Goal: Use online tool/utility: Utilize a website feature to perform a specific function

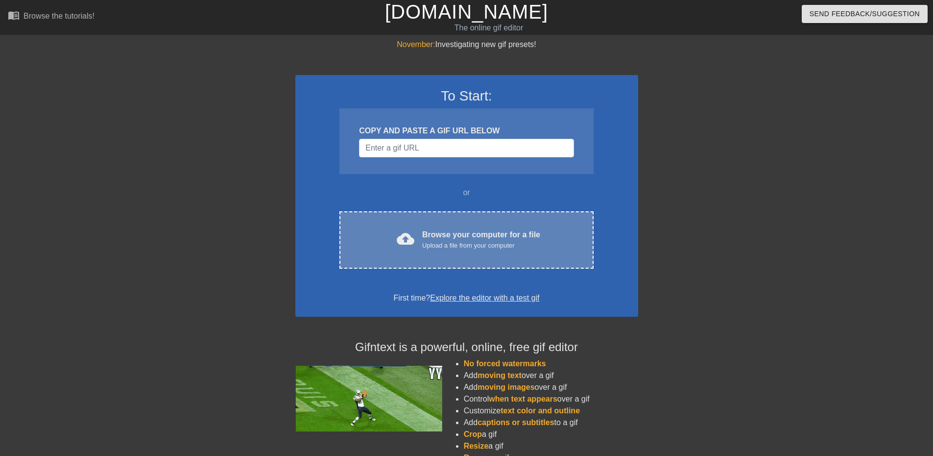
click at [410, 226] on div "cloud_upload Browse your computer for a file Upload a file from your computer C…" at bounding box center [467, 239] width 254 height 57
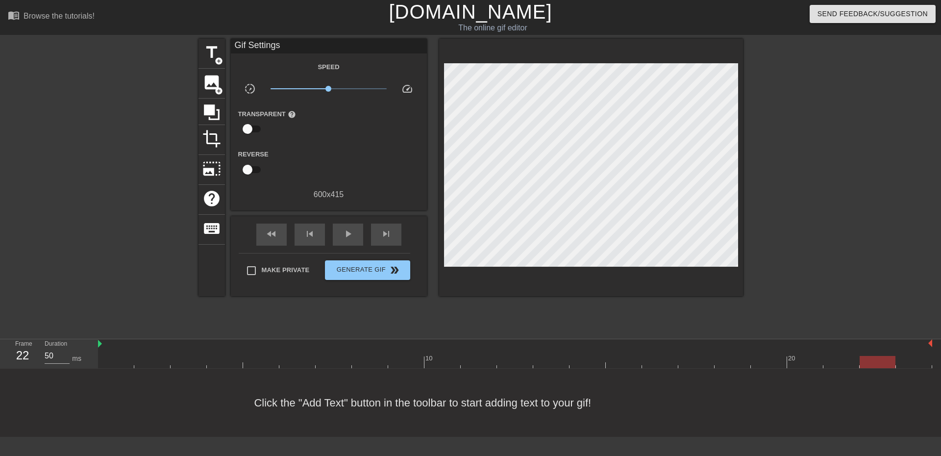
click at [760, 346] on div at bounding box center [515, 344] width 834 height 10
click at [761, 364] on div at bounding box center [515, 362] width 834 height 12
type input "1000"
drag, startPoint x: 774, startPoint y: 361, endPoint x: 737, endPoint y: 360, distance: 36.3
click at [737, 360] on div at bounding box center [732, 362] width 36 height 12
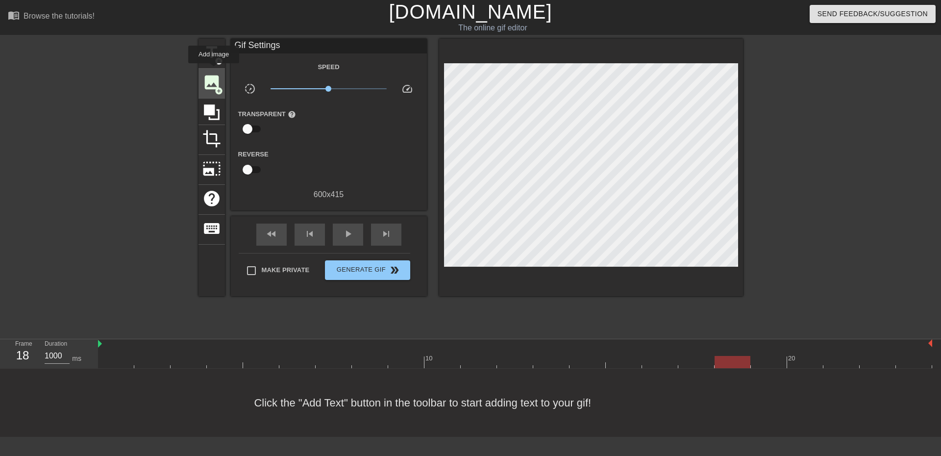
click at [214, 70] on div "image add_circle" at bounding box center [211, 84] width 26 height 30
click at [210, 49] on span "title" at bounding box center [211, 52] width 19 height 19
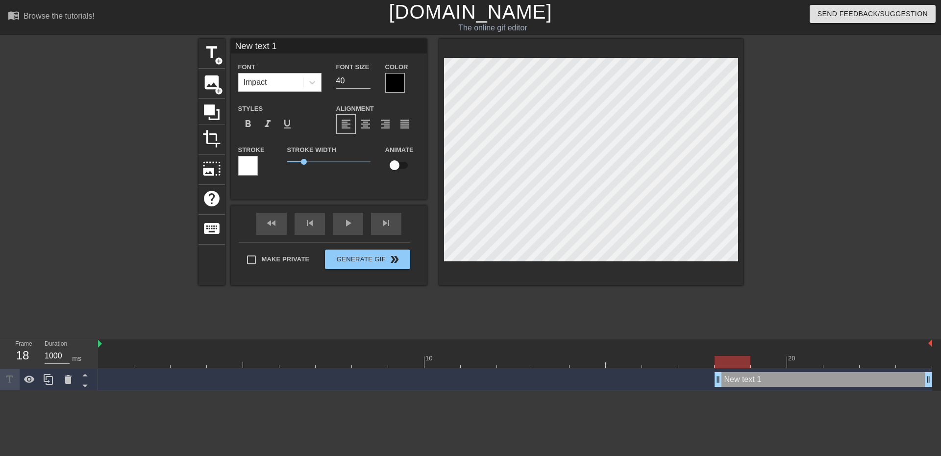
scroll to position [1, 2]
paste textarea "Try again, shine!"
type input "Try again, shine!"
type textarea "Try again, shine!"
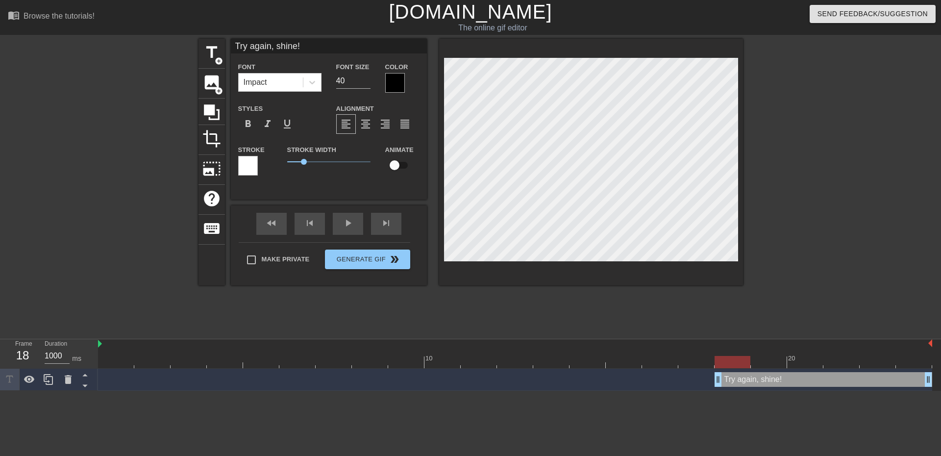
click at [389, 78] on div at bounding box center [395, 83] width 20 height 20
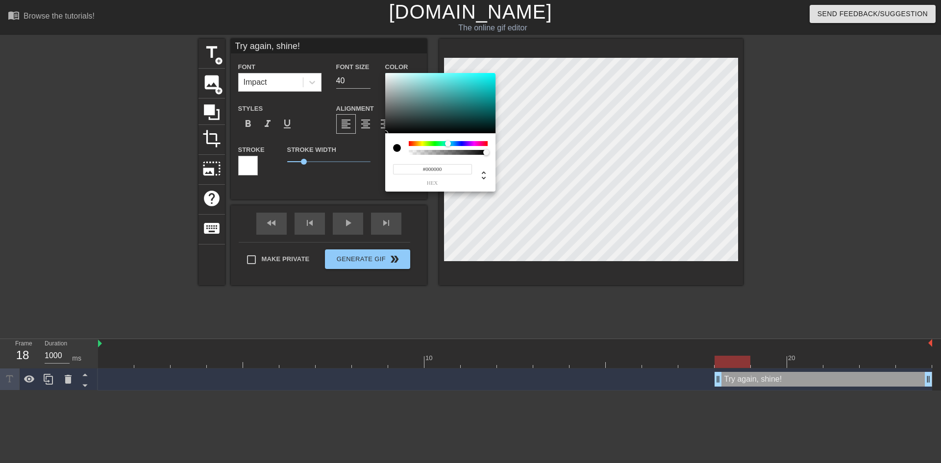
click at [448, 145] on div at bounding box center [448, 143] width 79 height 5
type input "#00FFFF"
drag, startPoint x: 469, startPoint y: 102, endPoint x: 546, endPoint y: 31, distance: 104.0
click at [546, 31] on div "#00FFFF hex" at bounding box center [470, 231] width 941 height 463
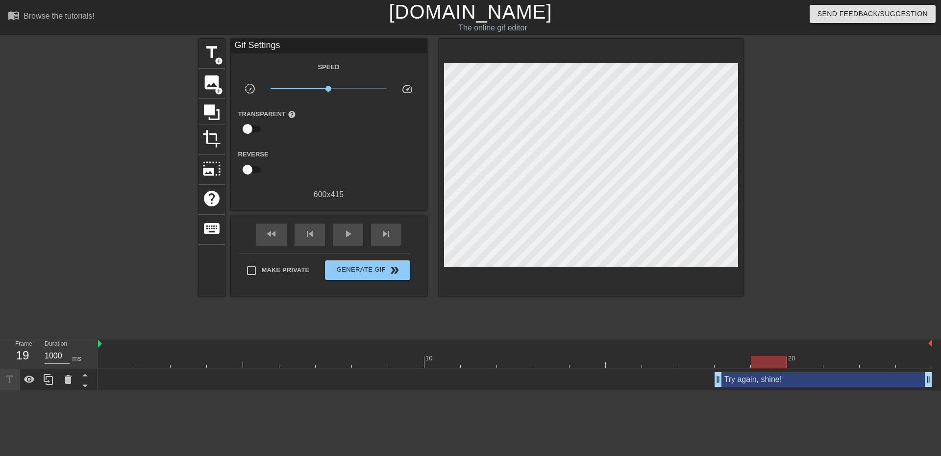
type input "1000"
drag, startPoint x: 747, startPoint y: 358, endPoint x: 723, endPoint y: 354, distance: 24.2
click at [723, 354] on div "10 20" at bounding box center [515, 353] width 834 height 29
click at [348, 270] on span "Generate Gif double_arrow" at bounding box center [367, 270] width 77 height 12
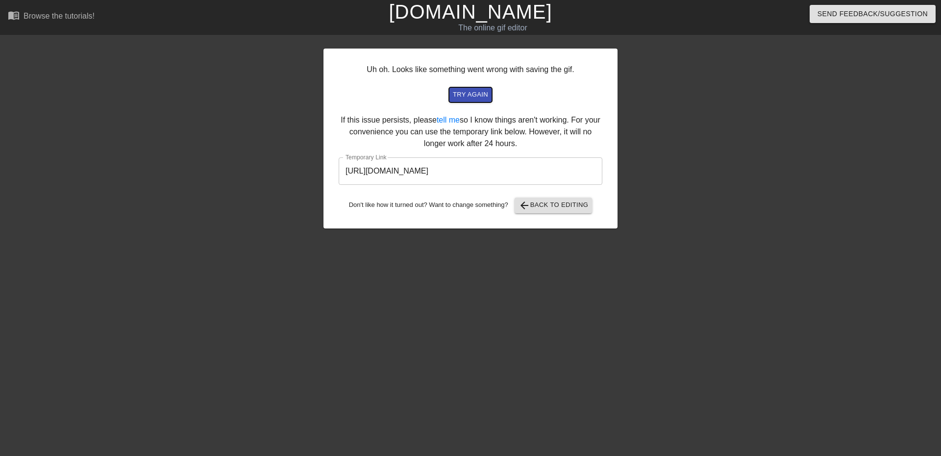
click at [469, 97] on span "try again" at bounding box center [470, 94] width 35 height 11
click at [705, 291] on div at bounding box center [702, 186] width 147 height 294
click at [568, 207] on span "arrow_back Back to Editing" at bounding box center [553, 205] width 70 height 12
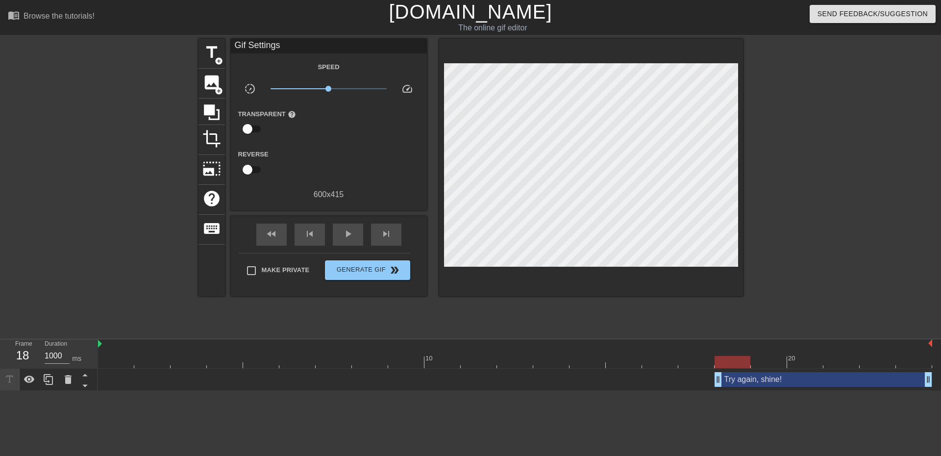
click at [724, 358] on div at bounding box center [515, 362] width 834 height 12
click at [105, 390] on html "menu_book Browse the tutorials! [DOMAIN_NAME] The online gif editor Send Feedba…" at bounding box center [470, 195] width 941 height 390
click at [348, 238] on span "play_arrow" at bounding box center [348, 234] width 12 height 12
type input "2000"
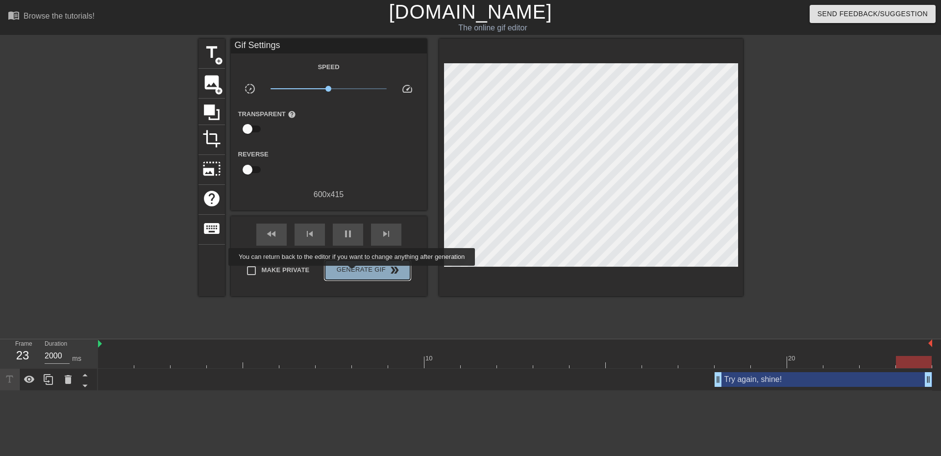
click at [353, 272] on span "Generate Gif double_arrow" at bounding box center [367, 270] width 77 height 12
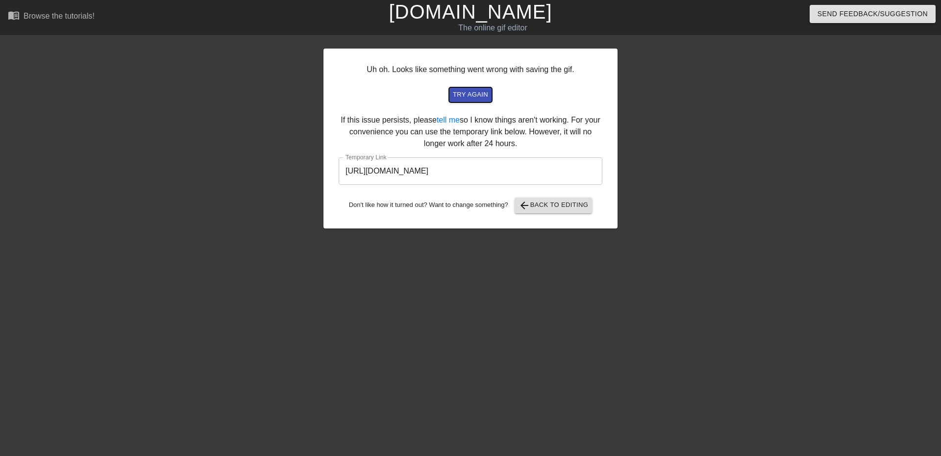
click at [468, 98] on span "try again" at bounding box center [470, 94] width 35 height 11
